Goal: Task Accomplishment & Management: Use online tool/utility

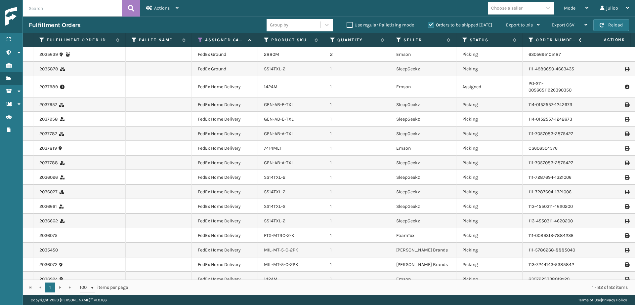
scroll to position [54, 0]
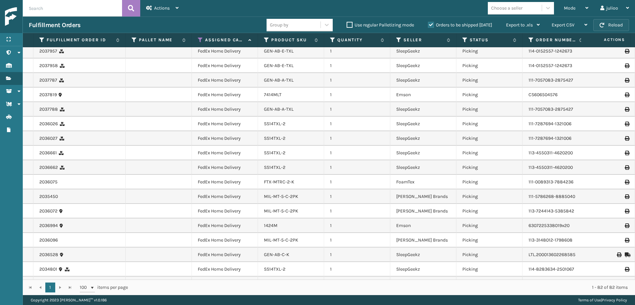
click at [618, 24] on button "Reload" at bounding box center [612, 25] width 36 height 12
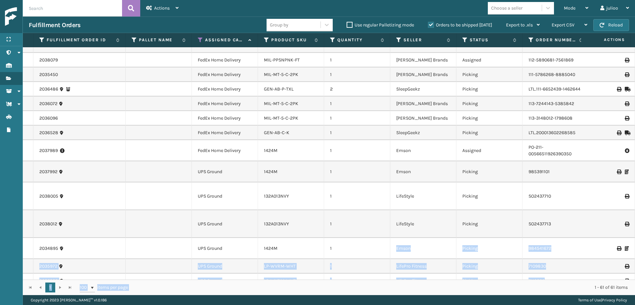
scroll to position [50, 0]
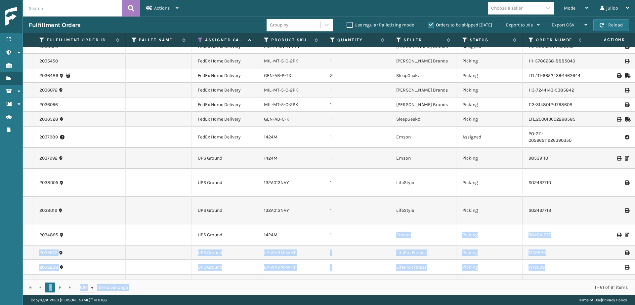
drag, startPoint x: 344, startPoint y: 273, endPoint x: 377, endPoint y: 282, distance: 34.5
click at [377, 282] on div "Fulfillment Order Id Pallet Name Assigned Carrier Service Product SKU Quantity …" at bounding box center [329, 164] width 613 height 262
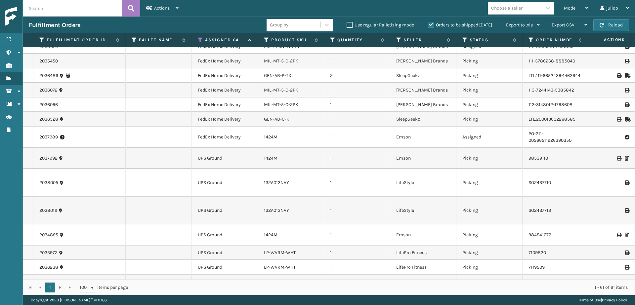
click at [173, 169] on td at bounding box center [159, 158] width 66 height 21
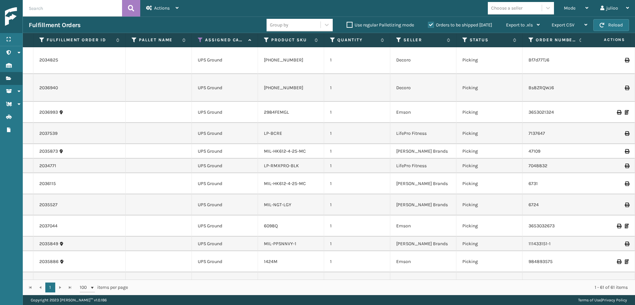
scroll to position [0, 0]
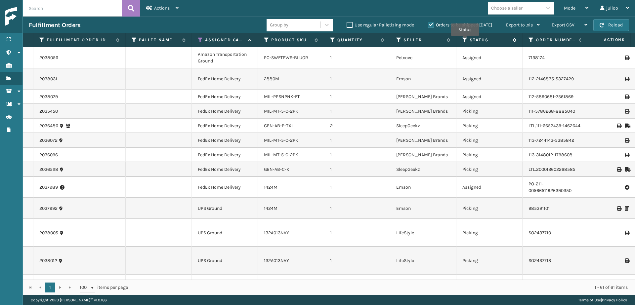
click at [465, 41] on icon at bounding box center [465, 40] width 5 height 6
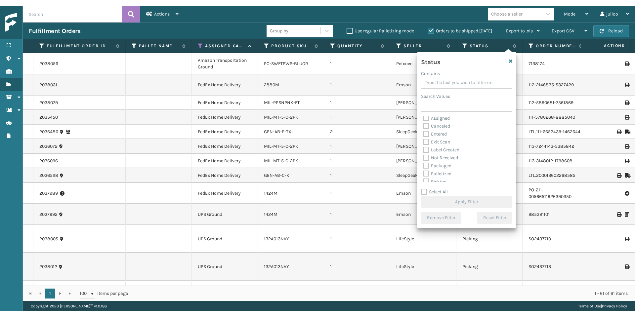
scroll to position [4, 0]
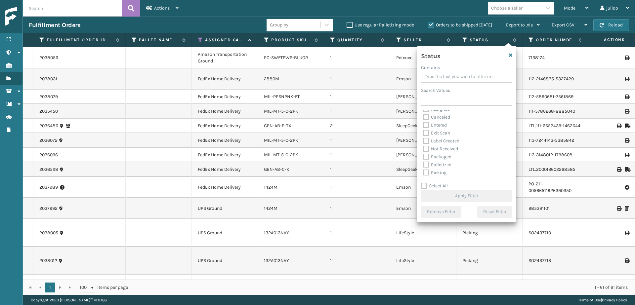
click at [427, 173] on label "Picking" at bounding box center [434, 173] width 23 height 6
click at [424, 173] on input "Picking" at bounding box center [423, 171] width 0 height 4
checkbox input "true"
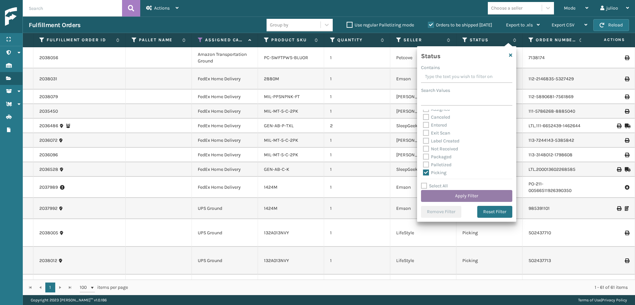
click at [444, 196] on button "Apply Filter" at bounding box center [466, 196] width 91 height 12
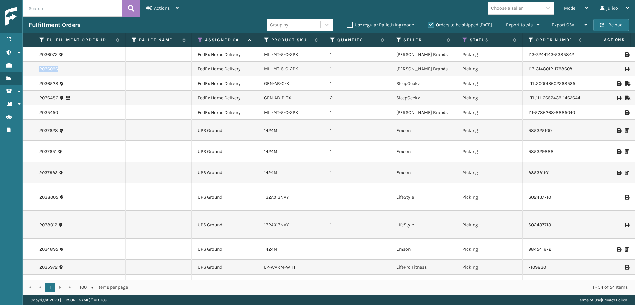
drag, startPoint x: 61, startPoint y: 70, endPoint x: 33, endPoint y: 70, distance: 27.1
click at [33, 70] on td "2036096" at bounding box center [79, 69] width 92 height 15
copy link "2036096"
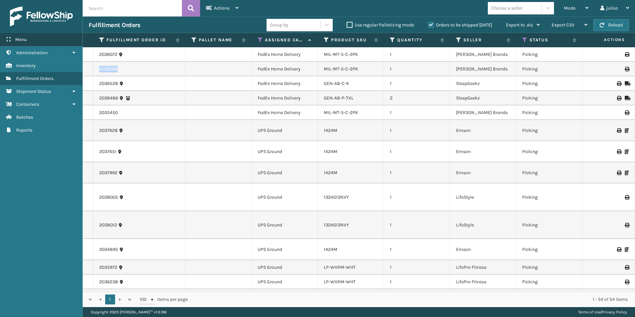
click at [64, 42] on div "Menu" at bounding box center [41, 39] width 82 height 13
click at [107, 42] on label "Fulfillment Order Id" at bounding box center [140, 40] width 66 height 6
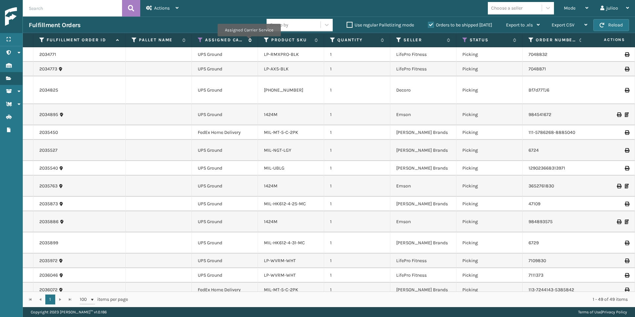
click at [249, 41] on icon at bounding box center [249, 40] width 5 height 4
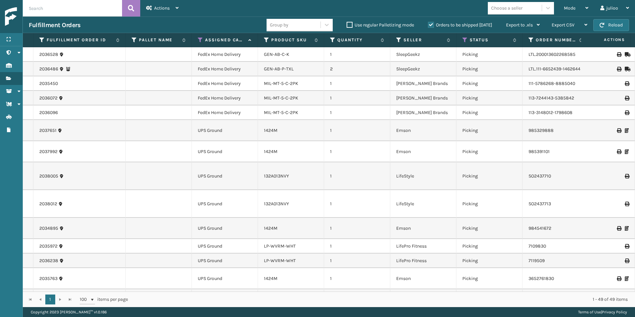
click at [65, 8] on input "text" at bounding box center [72, 8] width 99 height 17
paste input "MIL-MT-5-C-2PK"
type input "MIL-MT-5-C-2PK"
click at [133, 12] on icon at bounding box center [131, 8] width 6 height 10
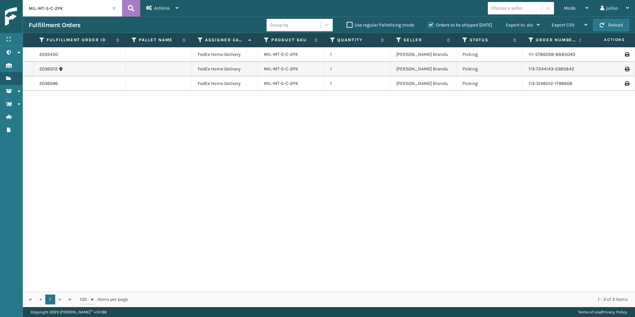
click at [430, 23] on label "Orders to be shipped [DATE]" at bounding box center [460, 25] width 64 height 6
click at [429, 23] on input "Orders to be shipped [DATE]" at bounding box center [428, 23] width 0 height 4
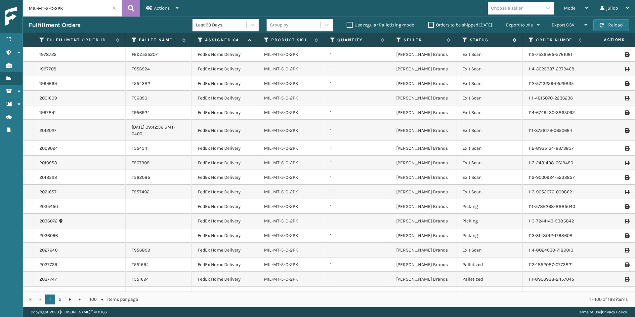
click at [465, 42] on icon at bounding box center [465, 40] width 5 height 6
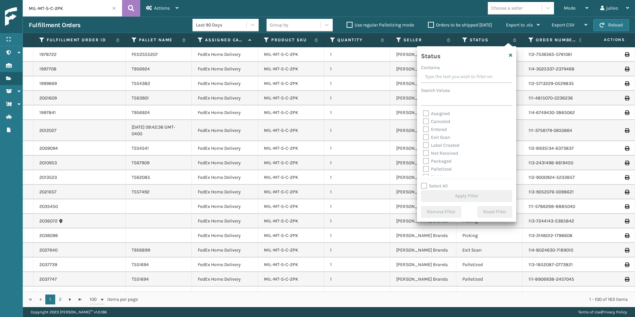
click at [427, 171] on label "Palletized" at bounding box center [437, 169] width 28 height 6
click at [424, 170] on input "Palletized" at bounding box center [423, 167] width 0 height 4
checkbox input "true"
click at [450, 197] on button "Apply Filter" at bounding box center [466, 196] width 91 height 12
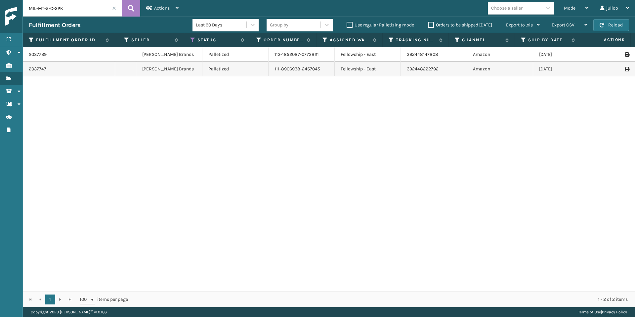
scroll to position [0, 273]
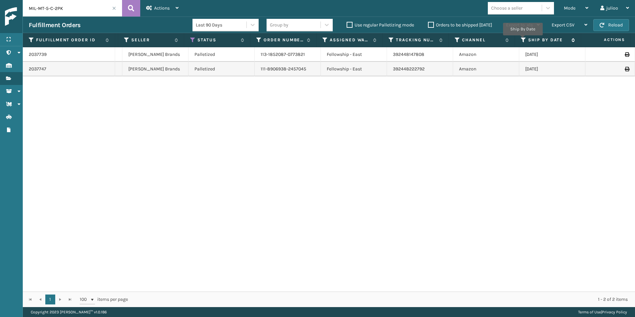
click at [523, 40] on icon at bounding box center [523, 40] width 5 height 6
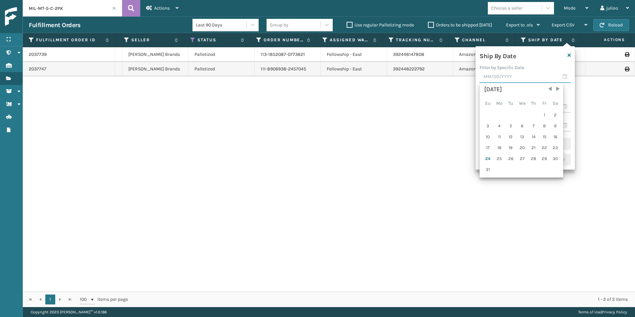
click at [566, 77] on input "text" at bounding box center [525, 77] width 91 height 12
click at [489, 160] on div "24" at bounding box center [488, 159] width 10 height 10
type input "[DATE]"
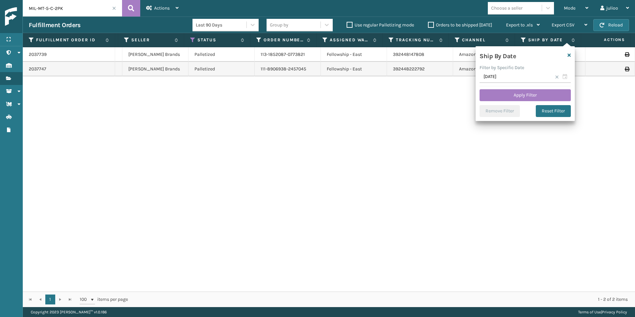
click at [482, 161] on div "2037739 T551694 FedEx Home Delivery MIL-MT-5-C-2PK 1 [PERSON_NAME] Brands Palle…" at bounding box center [329, 169] width 613 height 245
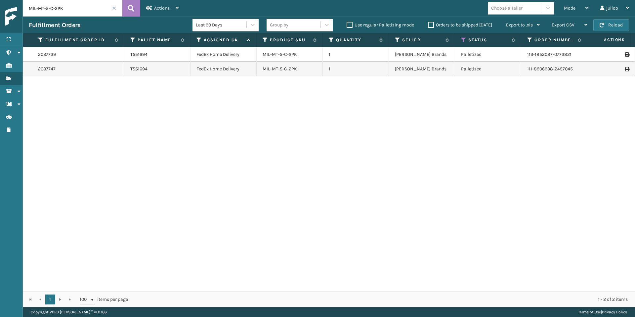
scroll to position [0, 0]
click at [51, 56] on link "2037739" at bounding box center [48, 54] width 18 height 7
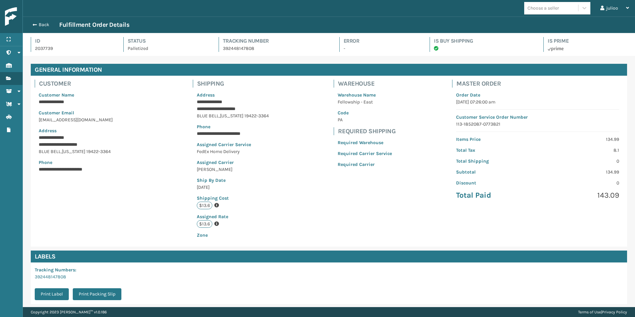
scroll to position [73, 0]
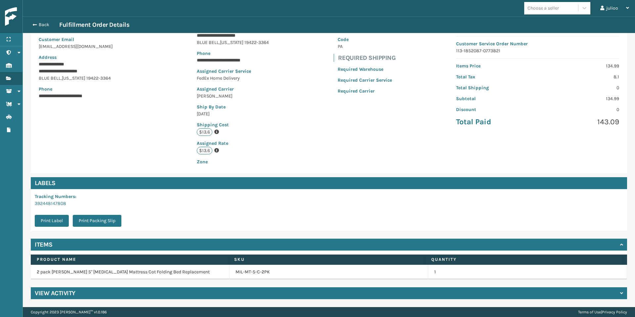
click at [59, 295] on h4 "View Activity" at bounding box center [55, 294] width 41 height 8
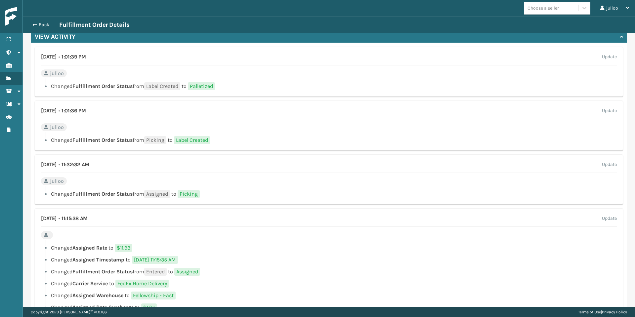
scroll to position [357, 0]
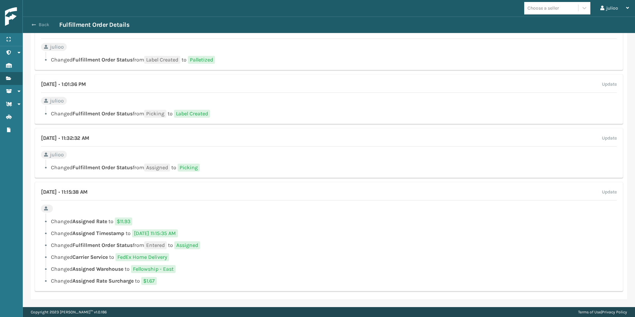
click at [47, 28] on button "Back" at bounding box center [44, 25] width 30 height 6
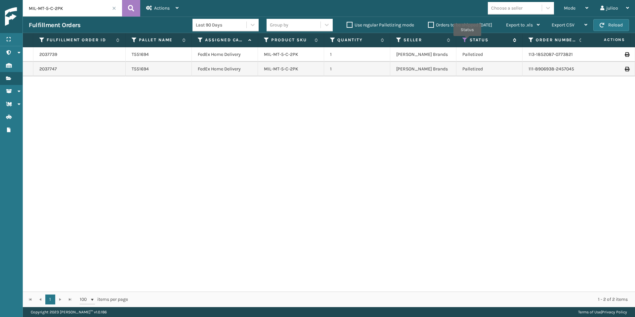
click at [468, 41] on icon at bounding box center [465, 40] width 5 height 6
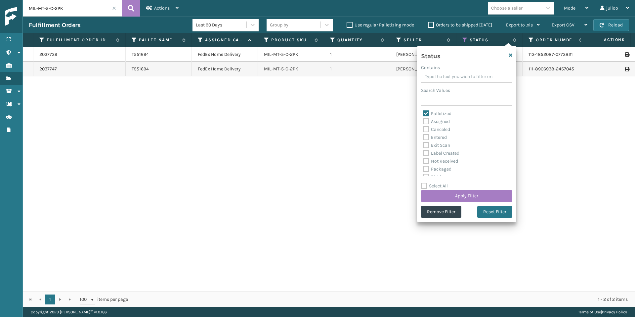
click at [429, 145] on label "Exit Scan" at bounding box center [436, 146] width 27 height 6
click at [424, 145] on input "Exit Scan" at bounding box center [423, 144] width 0 height 4
checkbox input "true"
click at [452, 194] on button "Apply Filter" at bounding box center [466, 196] width 91 height 12
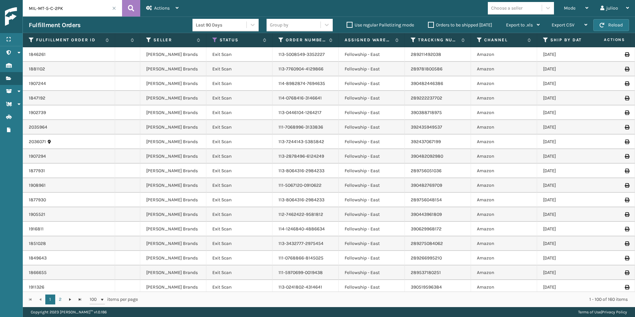
scroll to position [0, 268]
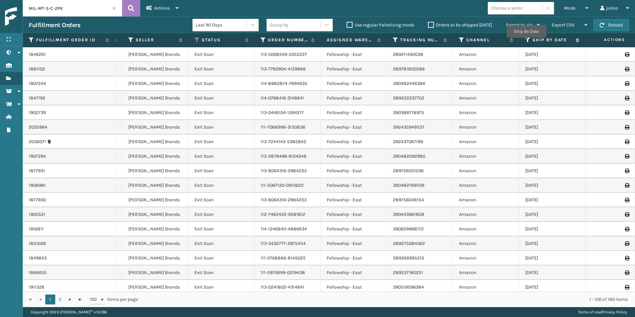
click at [527, 42] on icon at bounding box center [528, 40] width 5 height 6
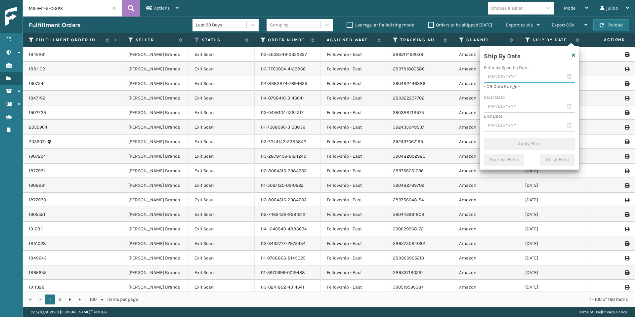
click at [570, 76] on input "text" at bounding box center [529, 77] width 91 height 12
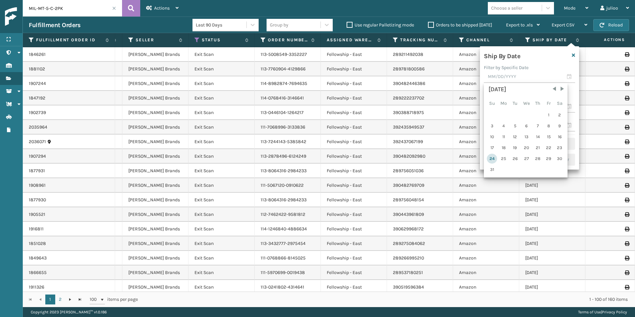
click at [490, 157] on div "24" at bounding box center [492, 159] width 10 height 10
type input "[DATE]"
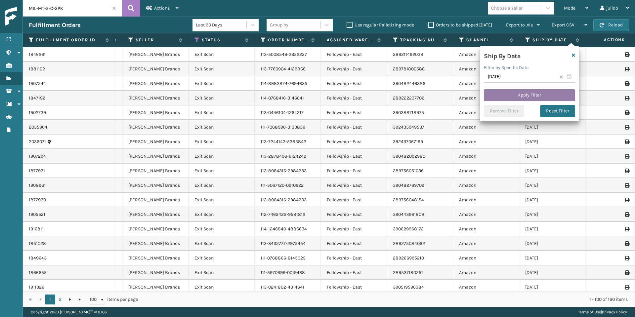
click at [523, 95] on button "Apply Filter" at bounding box center [529, 95] width 91 height 12
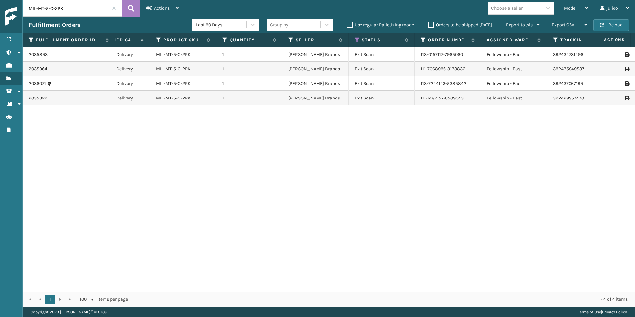
scroll to position [0, 124]
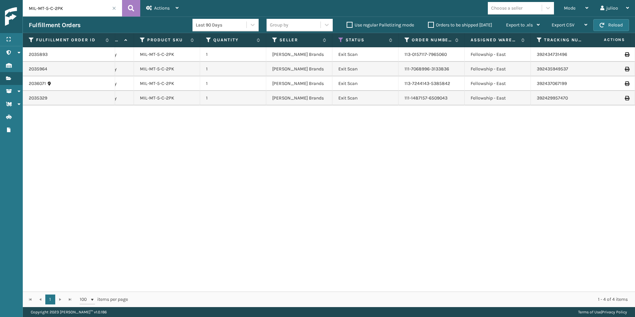
click at [486, 296] on div "1 1 100 items per page 1 - 4 of 4 items" at bounding box center [329, 300] width 613 height 16
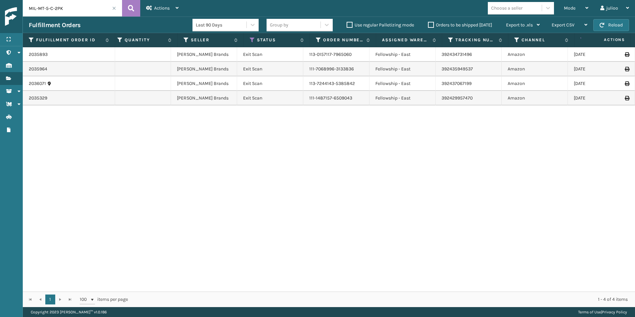
scroll to position [0, 221]
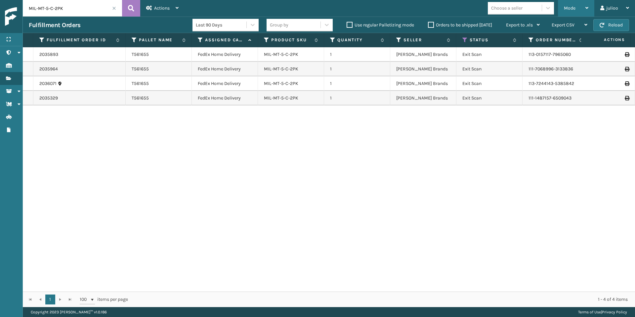
click at [583, 7] on div "Mode" at bounding box center [576, 8] width 24 height 17
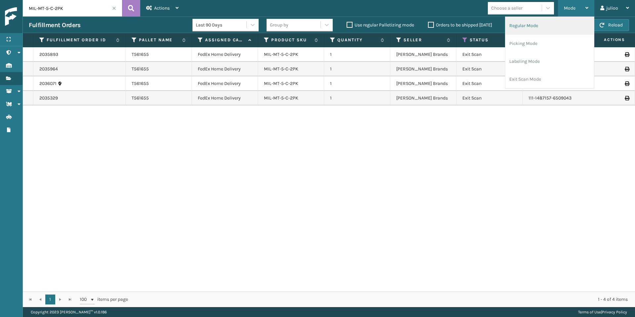
click at [565, 23] on li "Regular Mode" at bounding box center [550, 26] width 89 height 18
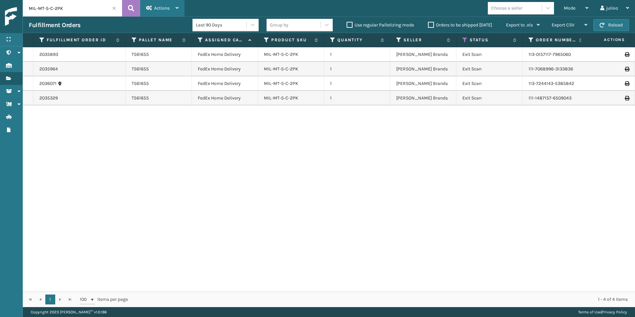
click at [148, 10] on icon at bounding box center [149, 8] width 6 height 5
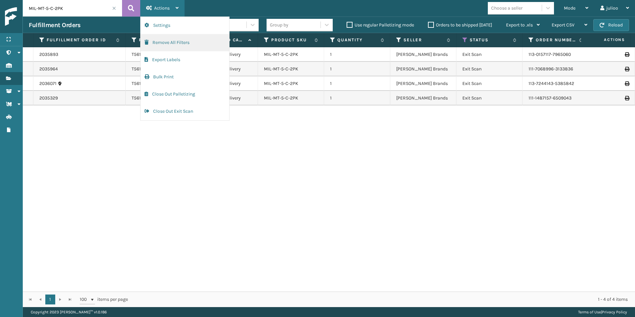
click at [173, 43] on button "Remove All Filters" at bounding box center [185, 42] width 89 height 17
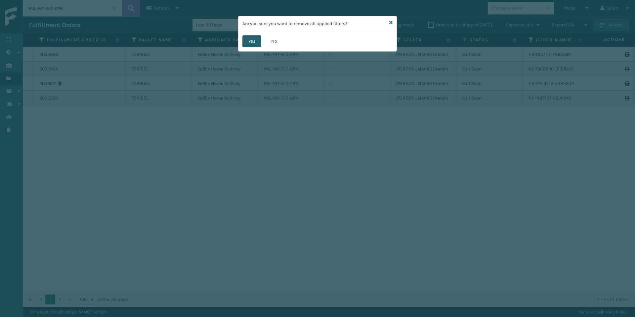
click at [246, 40] on button "Yes" at bounding box center [252, 41] width 19 height 12
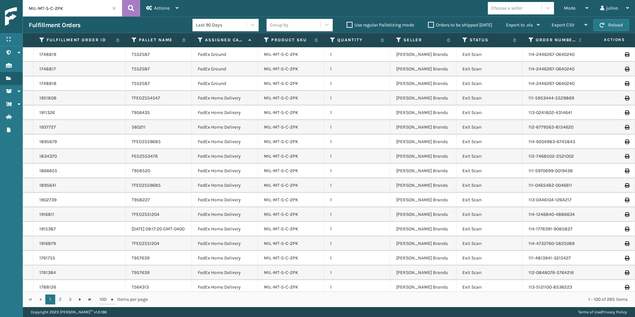
click at [431, 26] on label "Orders to be shipped [DATE]" at bounding box center [460, 25] width 64 height 6
click at [429, 25] on input "Orders to be shipped [DATE]" at bounding box center [428, 23] width 0 height 4
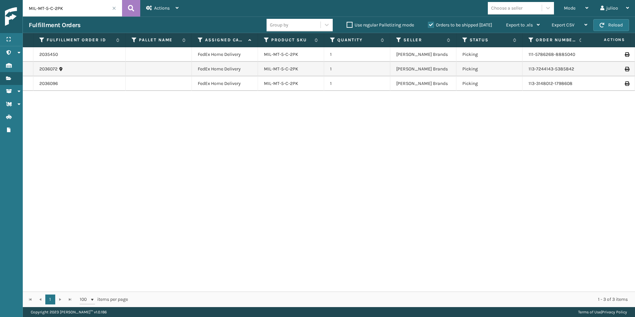
click at [116, 10] on span at bounding box center [114, 8] width 4 height 4
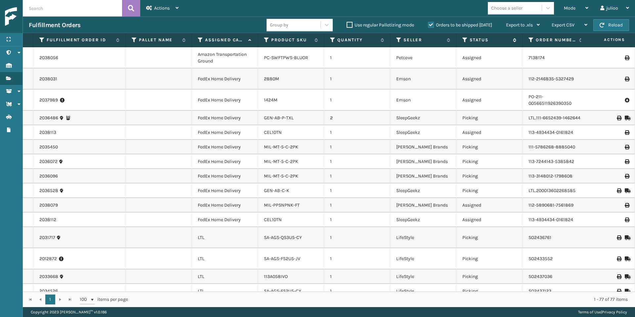
click at [465, 42] on icon at bounding box center [465, 40] width 5 height 6
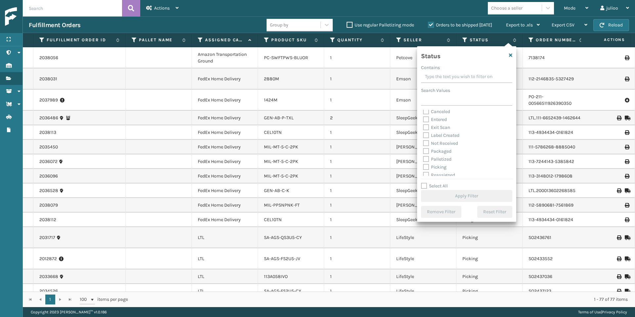
click at [427, 165] on label "Picking" at bounding box center [434, 167] width 23 height 6
click at [424, 165] on input "Picking" at bounding box center [423, 165] width 0 height 4
checkbox input "true"
click at [449, 192] on button "Apply Filter" at bounding box center [466, 196] width 91 height 12
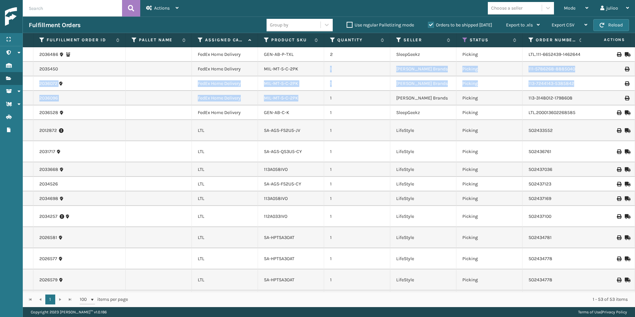
drag, startPoint x: 307, startPoint y: 69, endPoint x: 307, endPoint y: 100, distance: 30.4
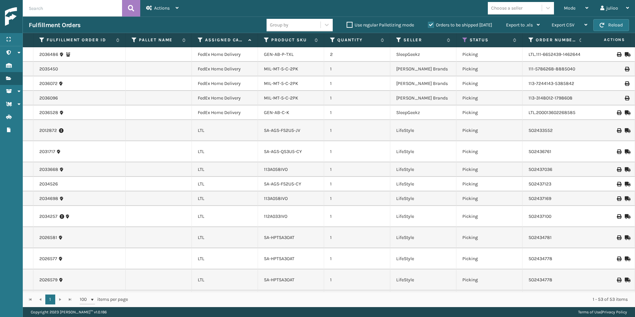
click at [315, 121] on td "SA-AGS-FS2U5-JV" at bounding box center [291, 130] width 66 height 21
click at [201, 42] on icon at bounding box center [200, 40] width 5 height 6
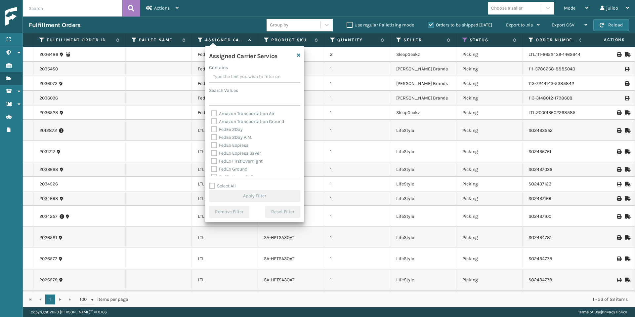
click at [212, 185] on label "Select All" at bounding box center [222, 186] width 27 height 6
click at [212, 183] on input "Select All" at bounding box center [258, 182] width 99 height 1
checkbox input "true"
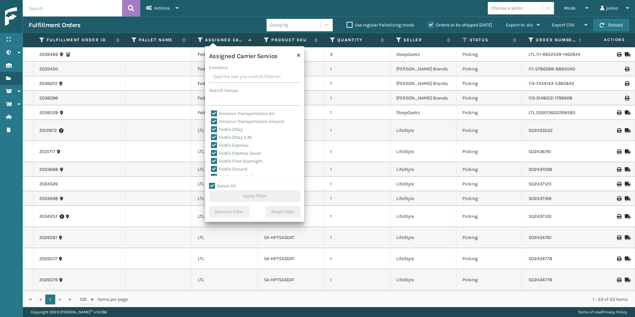
checkbox input "true"
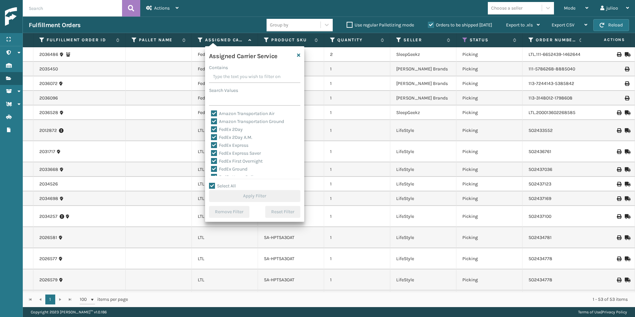
checkbox input "true"
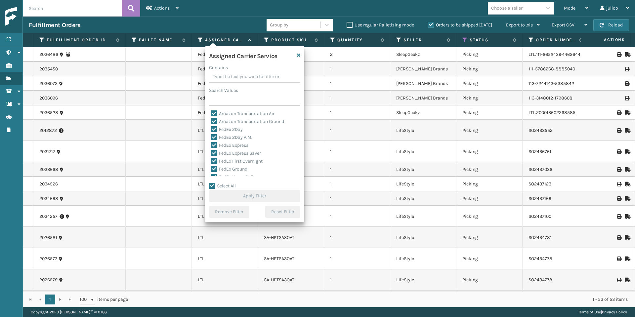
checkbox input "true"
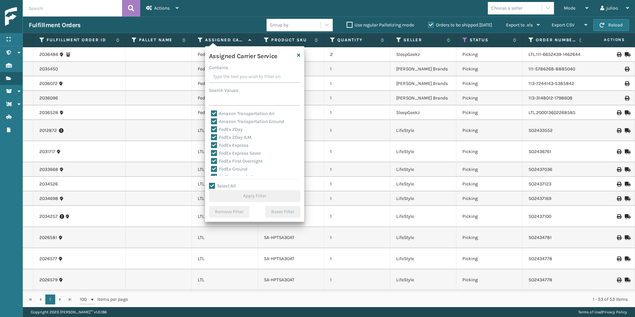
checkbox input "true"
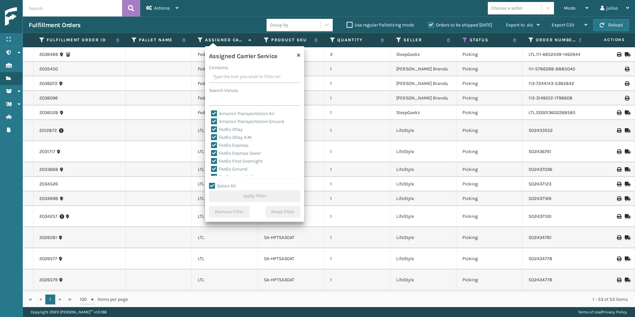
checkbox input "true"
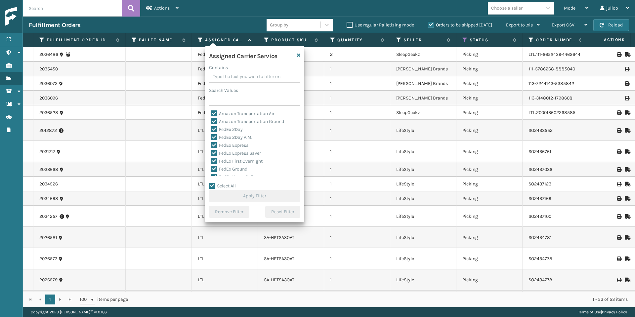
checkbox input "true"
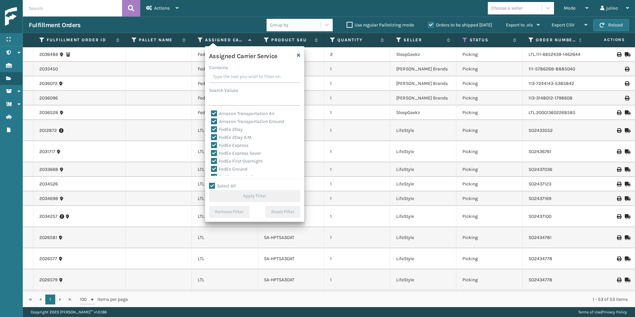
checkbox input "true"
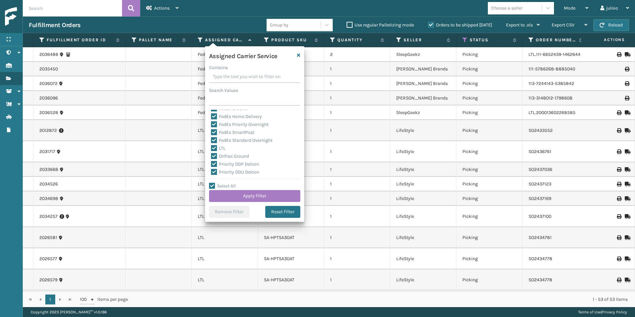
click at [216, 148] on label "LTL" at bounding box center [218, 149] width 15 height 6
click at [211, 148] on input "LTL" at bounding box center [211, 147] width 0 height 4
checkbox input "false"
click at [250, 197] on button "Apply Filter" at bounding box center [254, 196] width 91 height 12
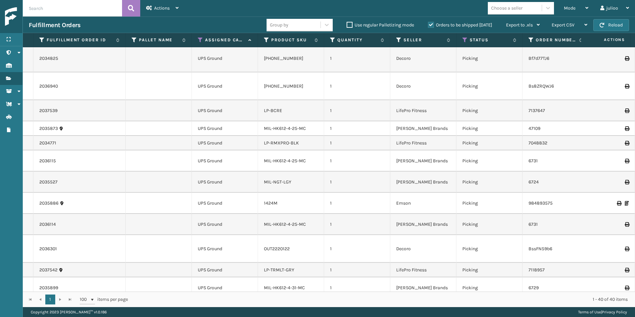
scroll to position [0, 0]
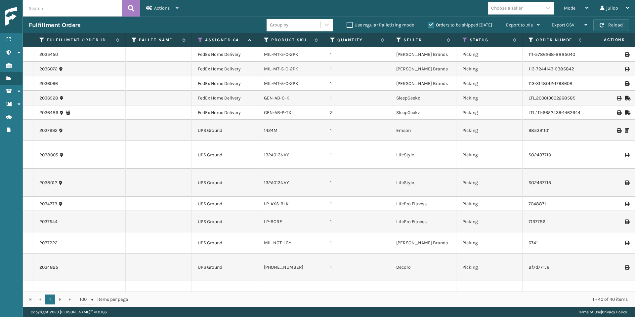
click at [605, 26] on span "button" at bounding box center [602, 25] width 5 height 5
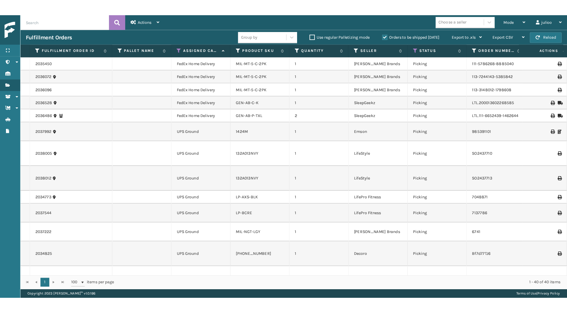
scroll to position [102, 0]
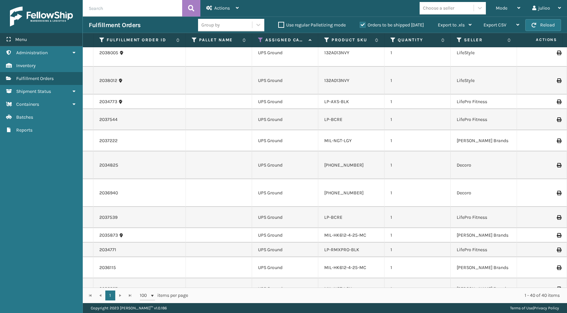
click at [34, 37] on div "Menu" at bounding box center [41, 39] width 82 height 13
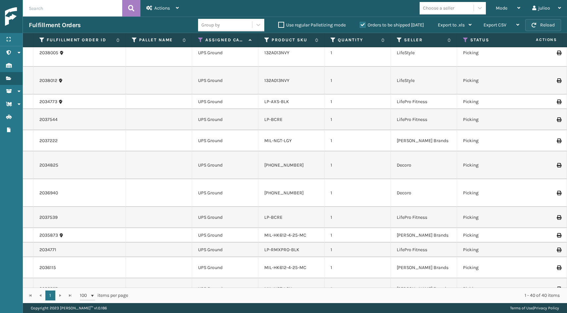
click at [528, 26] on button "Reload" at bounding box center [543, 25] width 36 height 12
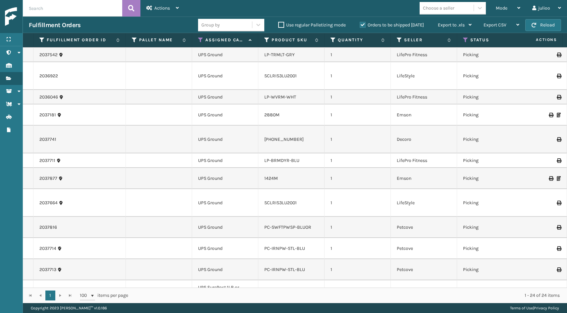
scroll to position [0, 0]
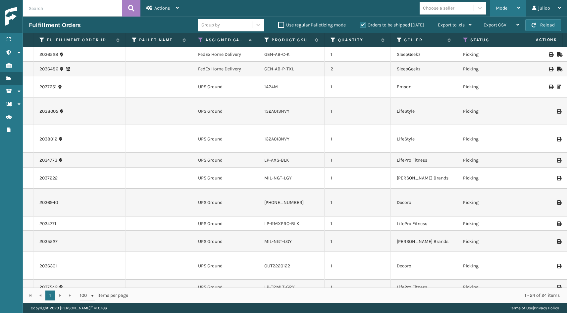
click at [518, 8] on icon at bounding box center [518, 8] width 3 height 5
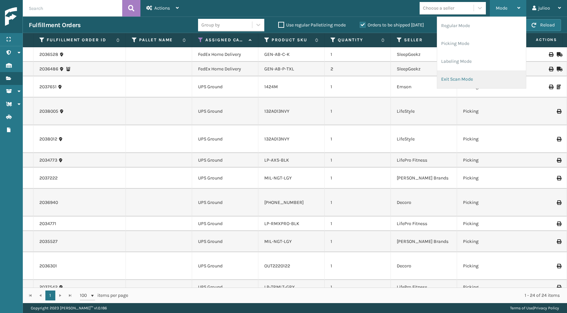
click at [474, 73] on li "Exit Scan Mode" at bounding box center [481, 79] width 89 height 18
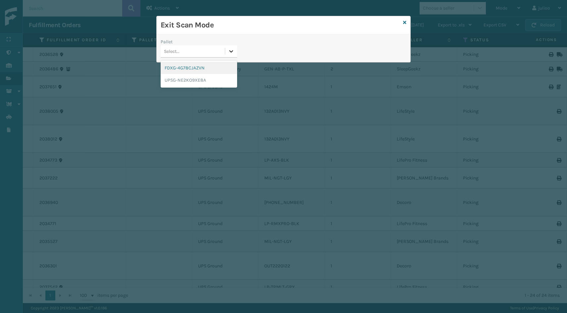
click at [233, 52] on icon at bounding box center [231, 51] width 7 height 7
click at [203, 69] on div "FDXG-4G78CJAZVN" at bounding box center [199, 68] width 76 height 12
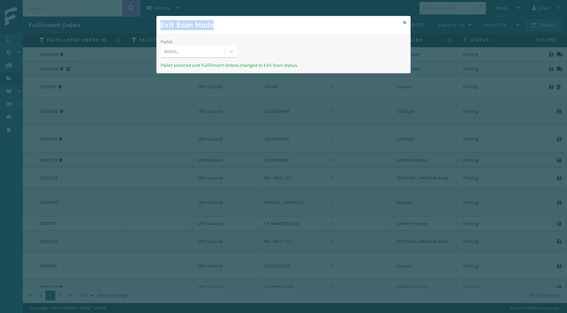
click at [403, 23] on div "Exit Scan Mode Pallet Select... Pallet scanned and Fulfillment Orders changed t…" at bounding box center [283, 45] width 254 height 58
click at [403, 23] on icon at bounding box center [404, 22] width 3 height 5
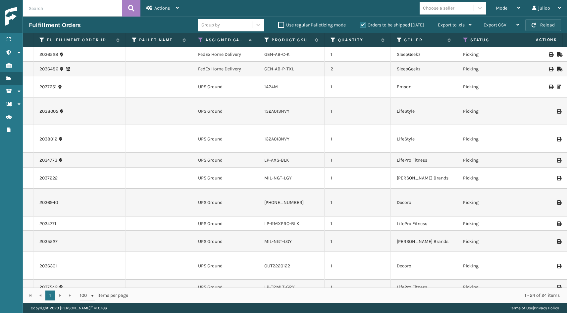
click at [544, 29] on button "Reload" at bounding box center [543, 25] width 36 height 12
